Goal: Transaction & Acquisition: Obtain resource

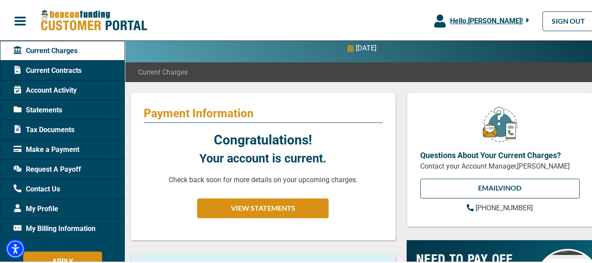
scroll to position [49, 0]
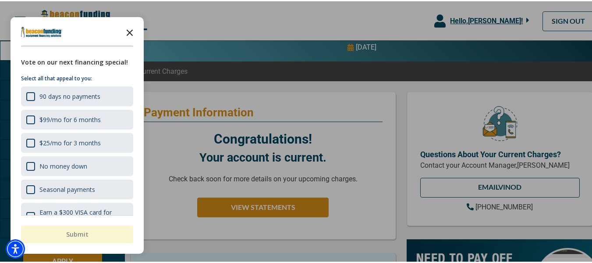
click at [128, 29] on icon "Close the survey" at bounding box center [130, 31] width 18 height 18
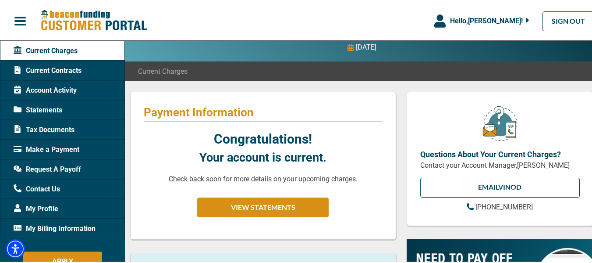
click at [50, 170] on span "Request A Payoff" at bounding box center [48, 168] width 68 height 11
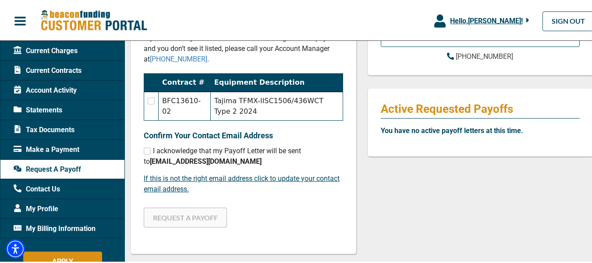
scroll to position [199, 0]
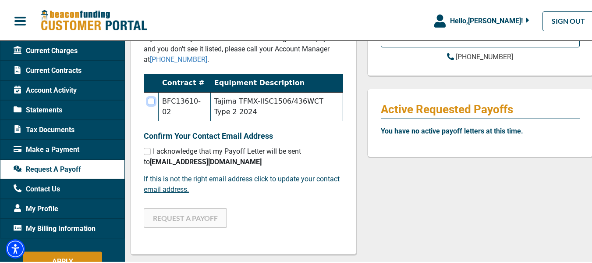
click at [153, 99] on input "checkbox" at bounding box center [151, 99] width 7 height 7
checkbox input "true"
click at [148, 149] on input "checkbox" at bounding box center [147, 149] width 7 height 7
checkbox input "true"
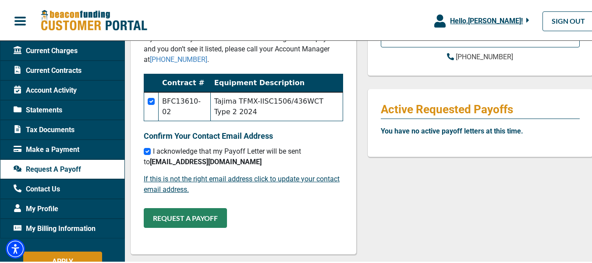
click at [180, 219] on button "REQUEST A PAYOFF" at bounding box center [185, 217] width 83 height 20
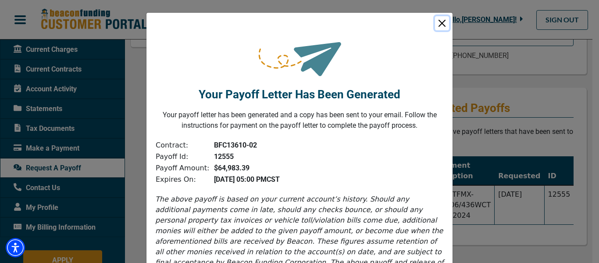
click at [439, 22] on button "Close" at bounding box center [442, 23] width 14 height 14
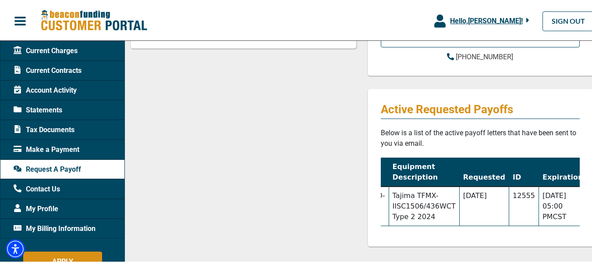
scroll to position [0, 0]
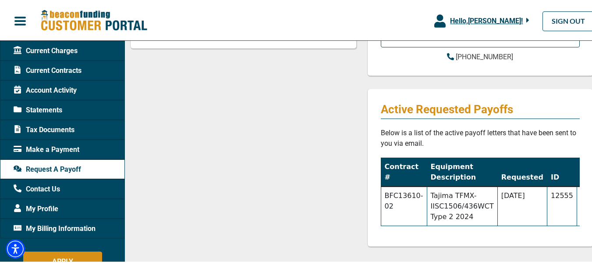
click at [43, 106] on span "Statements" at bounding box center [38, 108] width 49 height 11
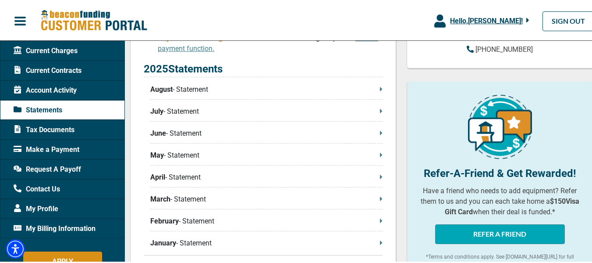
scroll to position [205, 0]
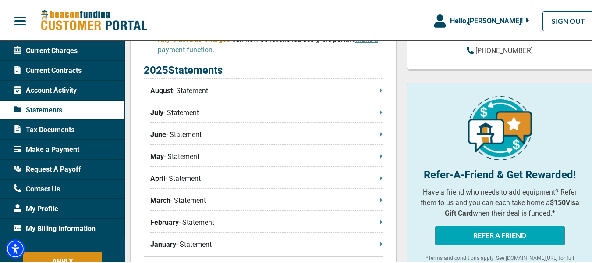
click at [227, 88] on p "August - Statement" at bounding box center [266, 89] width 232 height 11
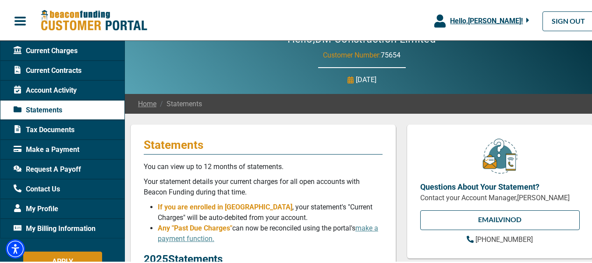
scroll to position [0, 0]
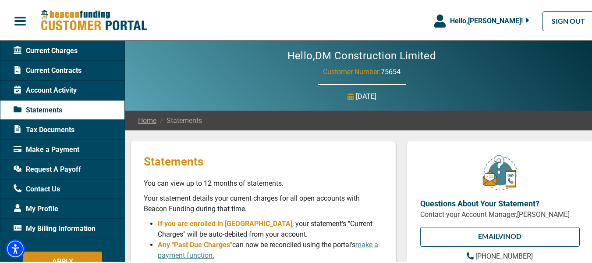
click at [47, 63] on div "Current Contracts" at bounding box center [62, 69] width 125 height 20
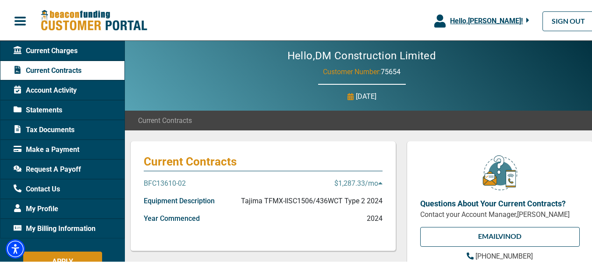
click at [76, 49] on span "Current Charges" at bounding box center [46, 49] width 64 height 11
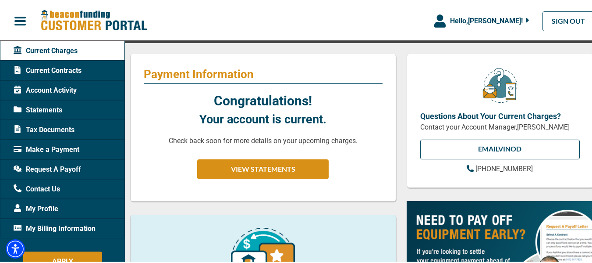
scroll to position [88, 0]
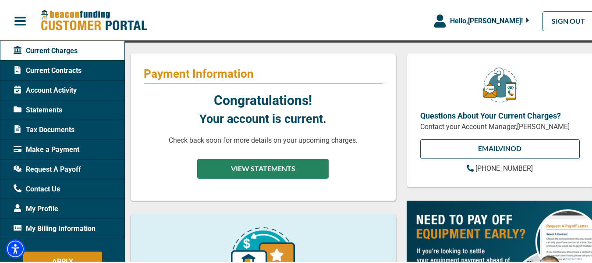
click at [244, 161] on button "VIEW STATEMENTS" at bounding box center [263, 167] width 132 height 20
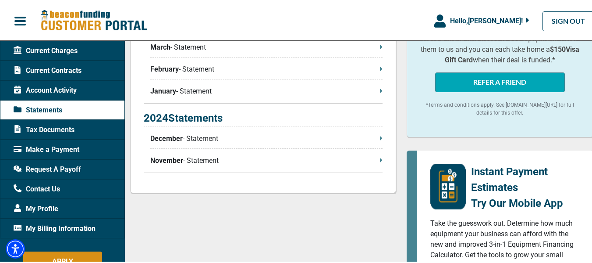
scroll to position [359, 0]
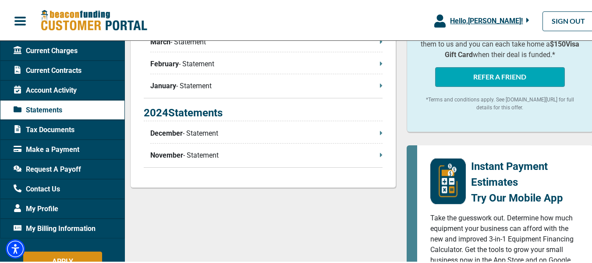
click at [53, 189] on span "Contact Us" at bounding box center [37, 187] width 46 height 11
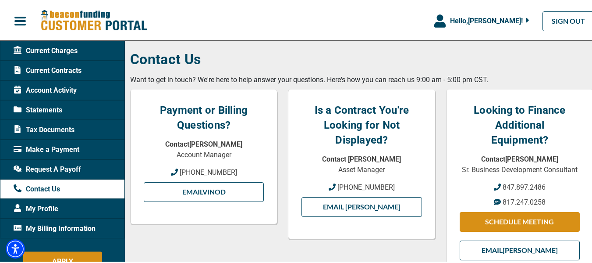
scroll to position [91, 0]
